Goal: Task Accomplishment & Management: Use online tool/utility

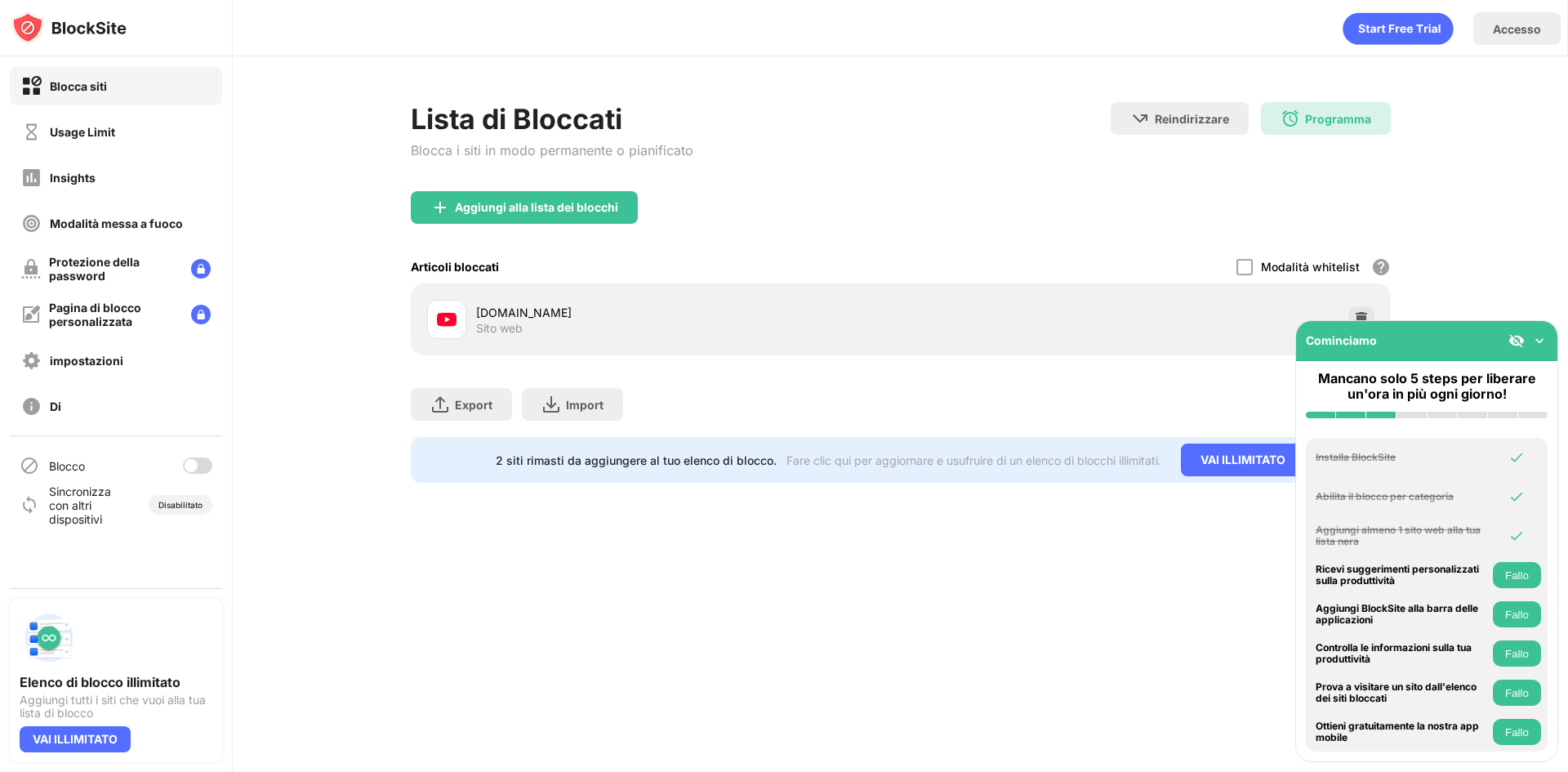
click at [195, 458] on div at bounding box center [198, 465] width 29 height 16
click at [1315, 123] on div "Programma" at bounding box center [1337, 119] width 66 height 14
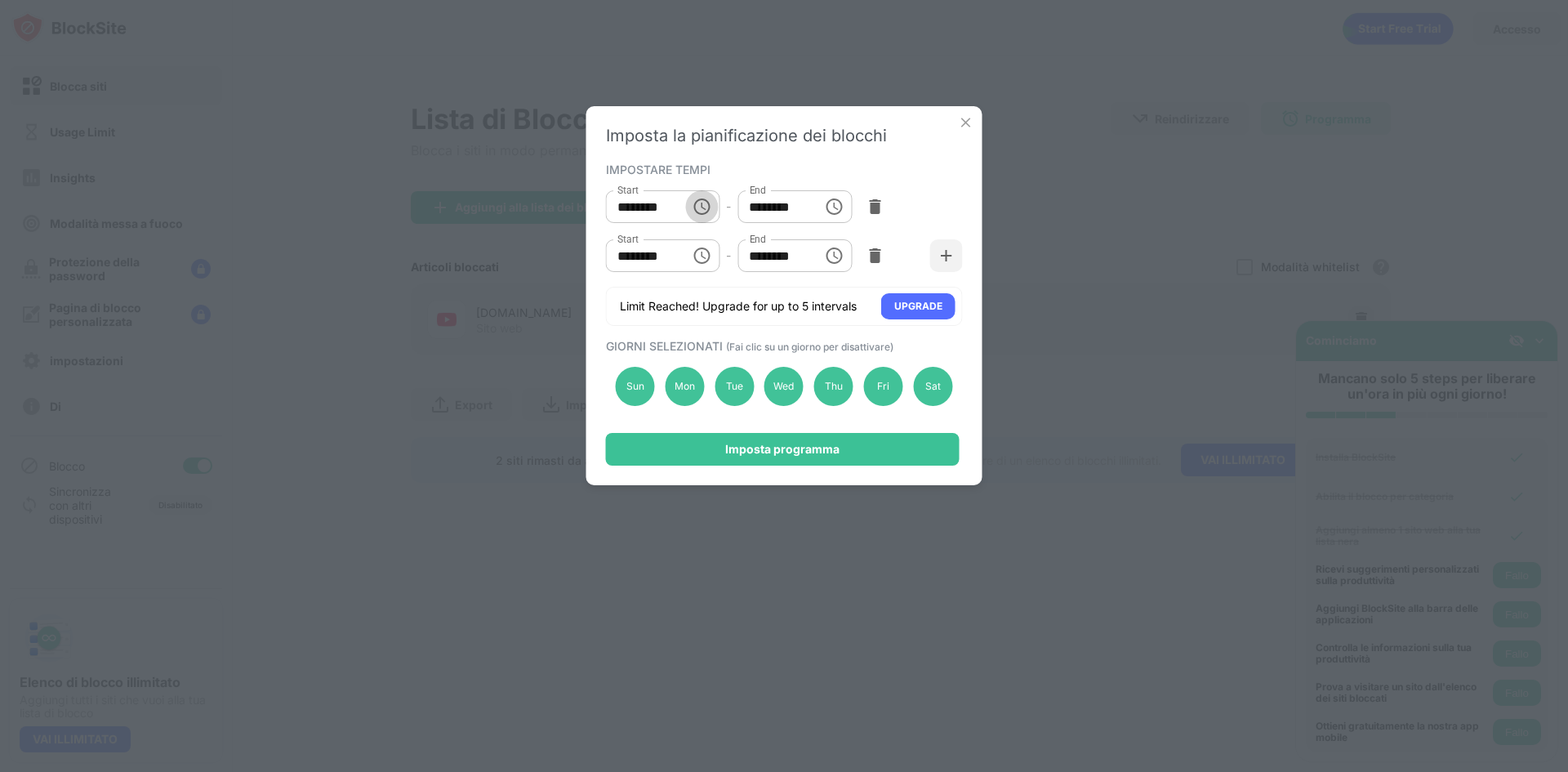
click at [708, 208] on icon "Choose time, selected time is 10:10 PM" at bounding box center [701, 207] width 20 height 20
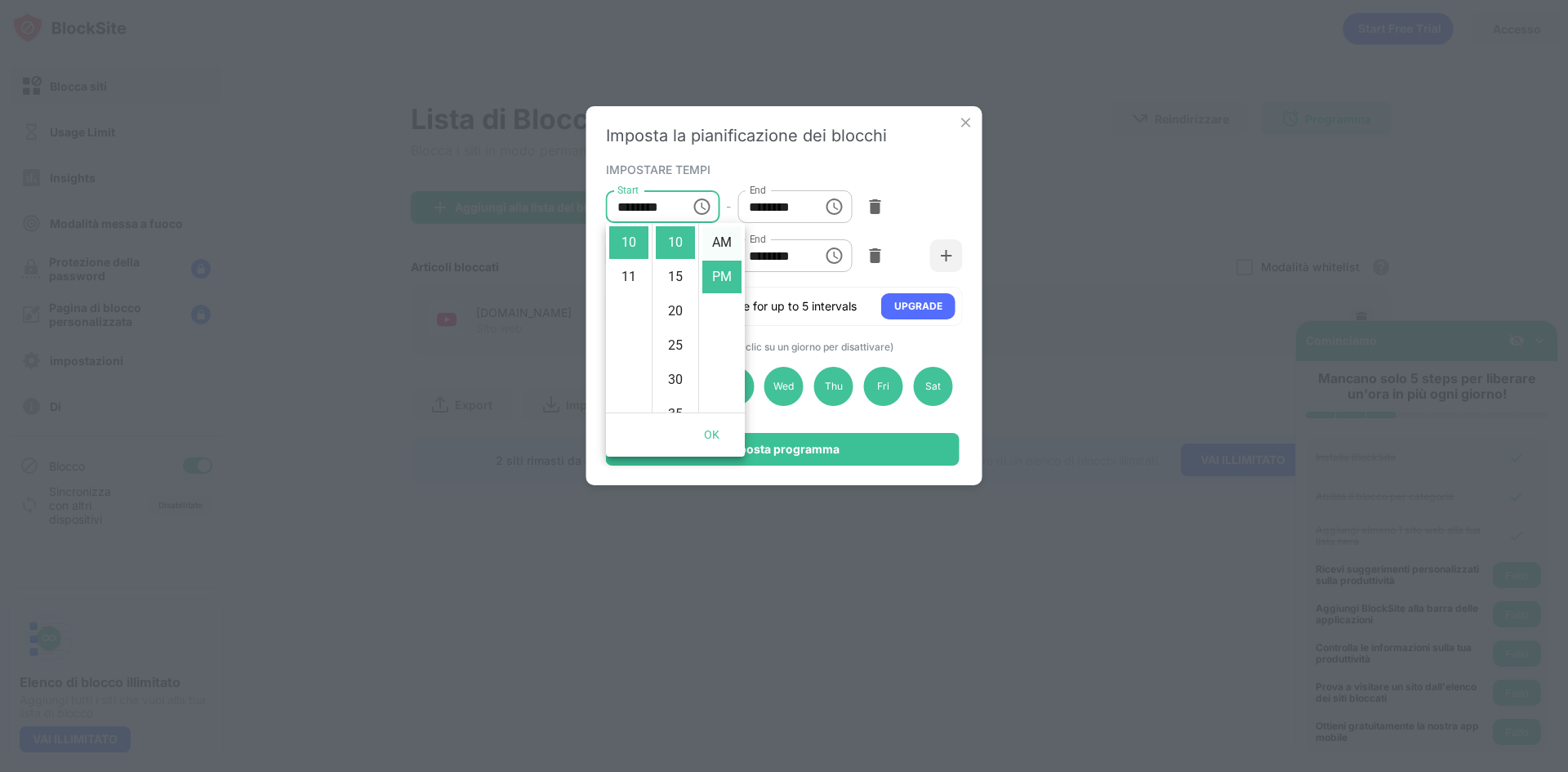
click at [718, 243] on li "AM" at bounding box center [722, 243] width 39 height 33
type input "********"
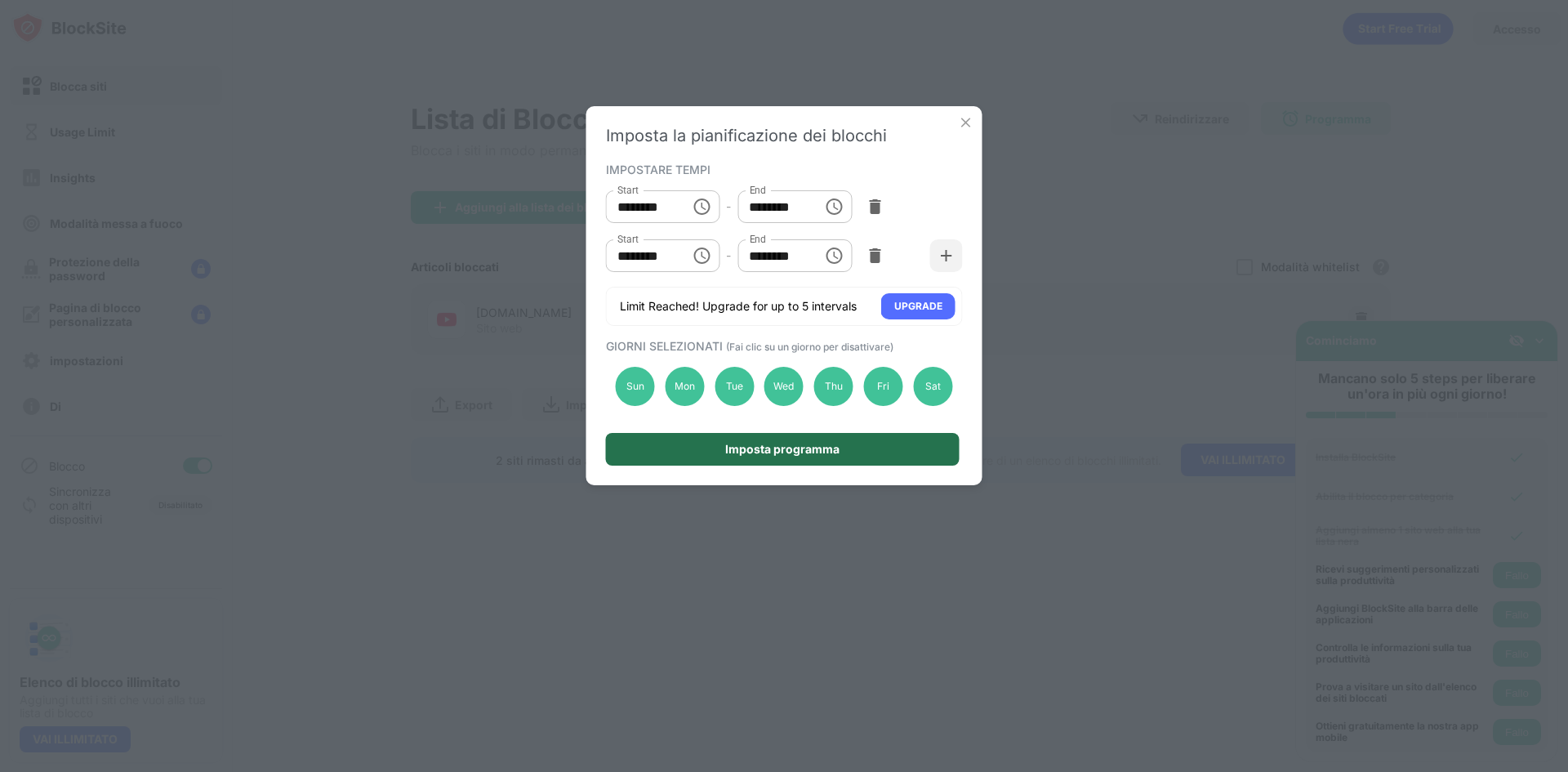
click at [842, 453] on div "Imposta programma" at bounding box center [782, 449] width 354 height 33
